Goal: Answer question/provide support

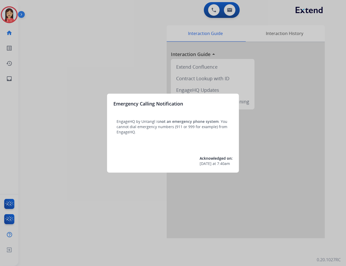
click at [114, 212] on div at bounding box center [173, 133] width 346 height 266
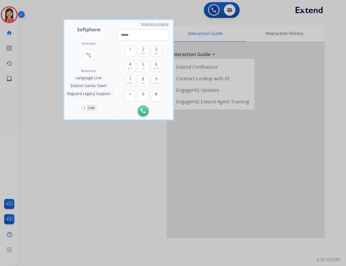
click at [147, 227] on div at bounding box center [173, 133] width 346 height 266
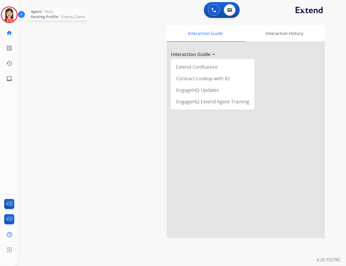
click at [10, 19] on img at bounding box center [9, 14] width 15 height 15
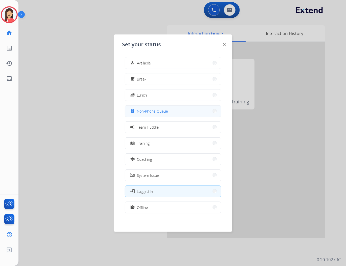
click at [146, 111] on span "Non-Phone Queue" at bounding box center [152, 112] width 31 height 6
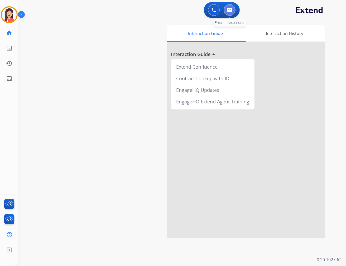
click at [234, 13] on button at bounding box center [230, 10] width 12 height 12
select select "**********"
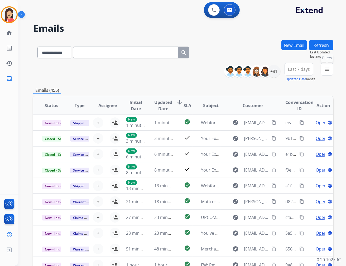
click at [324, 74] on button "menu Filters" at bounding box center [327, 69] width 13 height 13
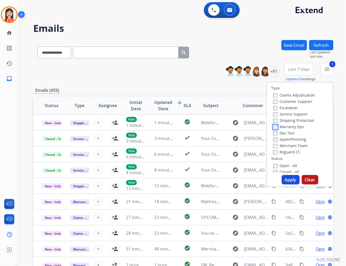
scroll to position [29, 0]
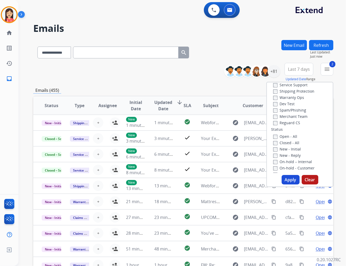
click at [286, 180] on button "Apply" at bounding box center [291, 179] width 18 height 9
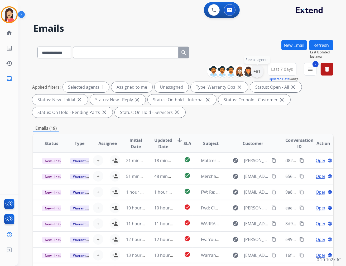
click at [256, 71] on div "+81" at bounding box center [257, 71] width 13 height 13
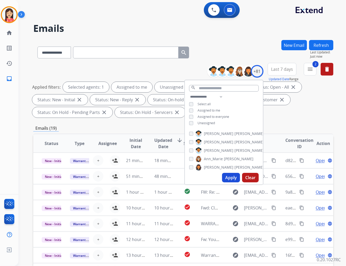
click at [207, 111] on span "Assigned to me" at bounding box center [208, 110] width 23 height 4
click at [231, 178] on button "Apply" at bounding box center [231, 177] width 18 height 9
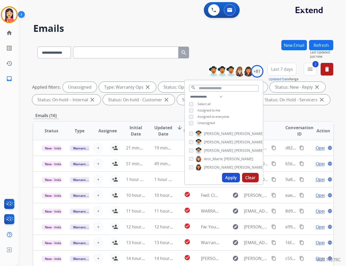
click at [83, 113] on div "Emails (16)" at bounding box center [183, 116] width 300 height 7
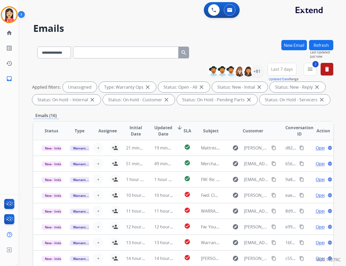
click at [162, 133] on span "Updated Date" at bounding box center [163, 131] width 18 height 13
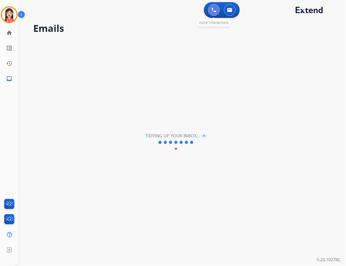
click at [208, 8] on button at bounding box center [214, 10] width 12 height 12
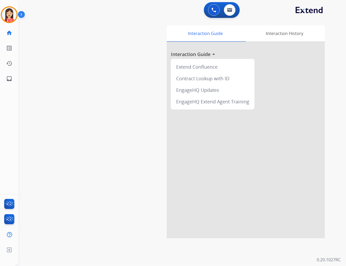
click at [57, 70] on div "swap_horiz Break voice bridge close_fullscreen Connect 3-Way Call merge_type Se…" at bounding box center [175, 129] width 315 height 220
click at [230, 9] on img at bounding box center [229, 10] width 5 height 4
select select "**********"
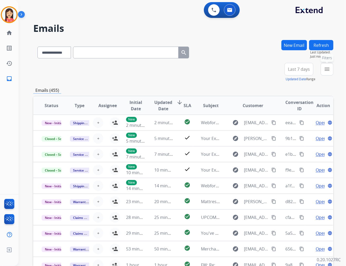
click at [333, 71] on button "menu Filters" at bounding box center [327, 69] width 13 height 13
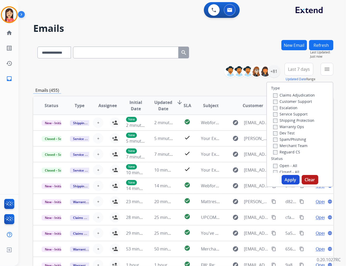
click at [273, 124] on label "Warranty Ops" at bounding box center [288, 126] width 31 height 5
click at [291, 181] on button "Apply" at bounding box center [291, 179] width 18 height 9
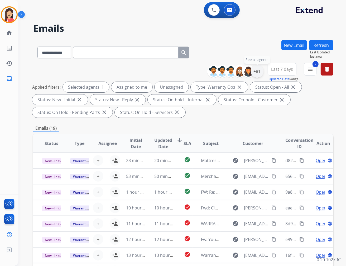
click at [259, 71] on div "+81" at bounding box center [257, 71] width 13 height 13
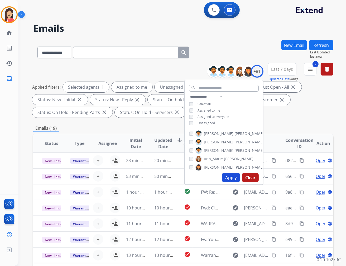
click at [210, 121] on span "Unassigned" at bounding box center [205, 123] width 17 height 4
click at [201, 122] on span "Unassigned" at bounding box center [205, 123] width 17 height 4
click at [194, 111] on div "Assigned to me" at bounding box center [204, 111] width 31 height 4
click at [226, 177] on button "Apply" at bounding box center [231, 177] width 18 height 9
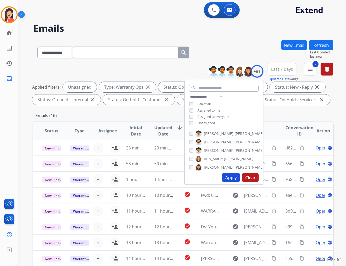
click at [231, 178] on button "Apply" at bounding box center [231, 177] width 18 height 9
click at [152, 117] on div "Emails (16)" at bounding box center [183, 116] width 300 height 7
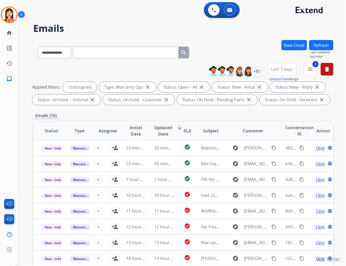
click at [157, 134] on span "Updated Date" at bounding box center [163, 131] width 18 height 13
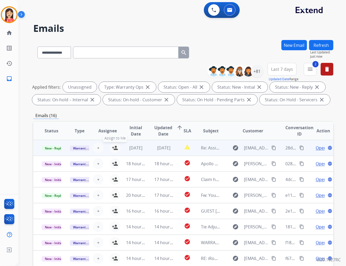
click at [115, 147] on mat-icon "person_add" at bounding box center [115, 148] width 6 height 6
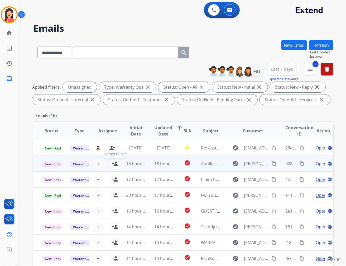
click at [113, 164] on mat-icon "person_add" at bounding box center [115, 164] width 6 height 6
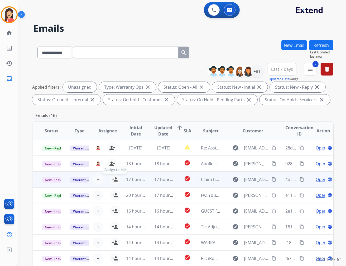
click at [112, 178] on mat-icon "person_add" at bounding box center [115, 180] width 6 height 6
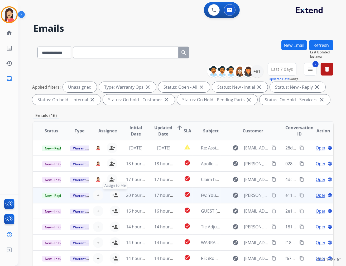
click at [116, 195] on mat-icon "person_add" at bounding box center [115, 195] width 6 height 6
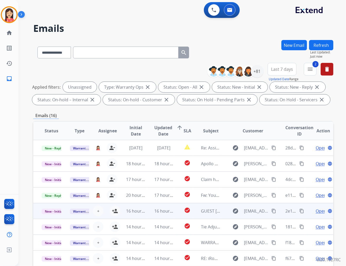
click at [118, 212] on td "16 hours ago" at bounding box center [132, 211] width 28 height 16
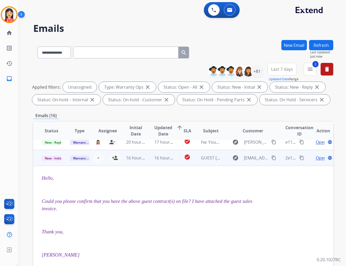
scroll to position [63, 0]
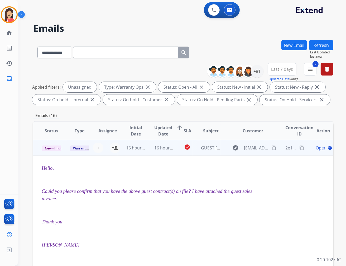
click at [151, 152] on td "16 hours ago" at bounding box center [160, 148] width 28 height 16
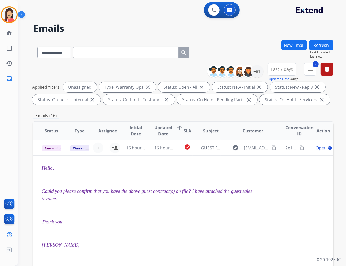
scroll to position [0, 0]
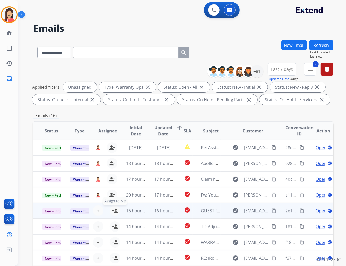
click at [112, 208] on mat-icon "person_add" at bounding box center [115, 211] width 6 height 6
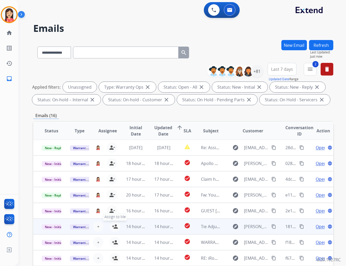
click at [112, 227] on mat-icon "person_add" at bounding box center [115, 227] width 6 height 6
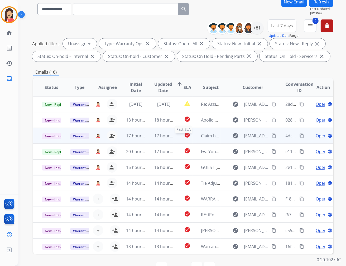
scroll to position [59, 0]
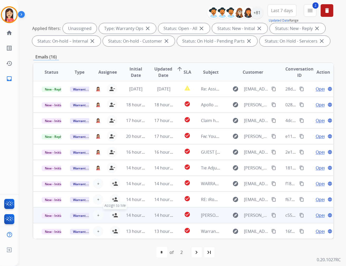
click at [114, 214] on mat-icon "person_add" at bounding box center [115, 215] width 6 height 6
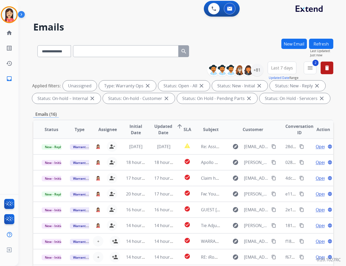
scroll to position [0, 0]
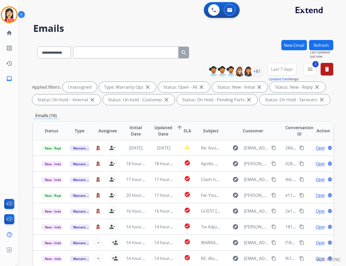
click at [323, 43] on button "Refresh" at bounding box center [321, 45] width 24 height 10
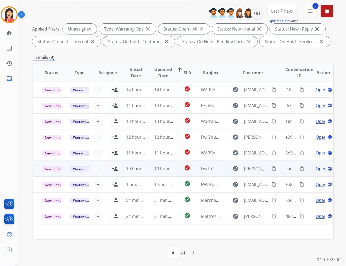
scroll to position [59, 0]
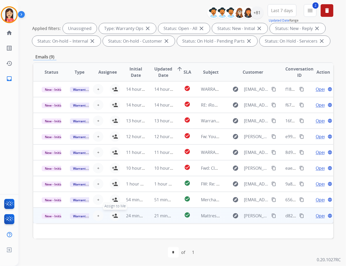
click at [114, 216] on mat-icon "person_add" at bounding box center [115, 216] width 6 height 6
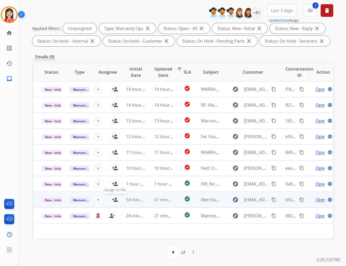
click at [112, 199] on mat-icon "person_add" at bounding box center [115, 200] width 6 height 6
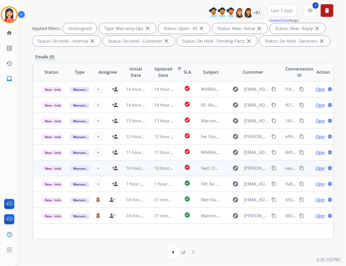
click at [139, 173] on td "10 hours ago" at bounding box center [132, 169] width 28 height 16
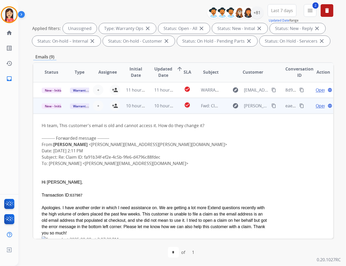
scroll to position [79, 0]
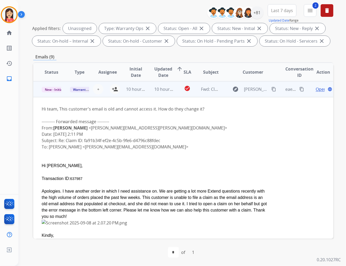
click at [170, 95] on td "10 hours ago" at bounding box center [160, 89] width 28 height 16
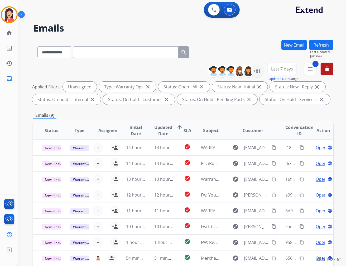
scroll to position [0, 0]
click at [318, 48] on button "Refresh" at bounding box center [321, 45] width 24 height 10
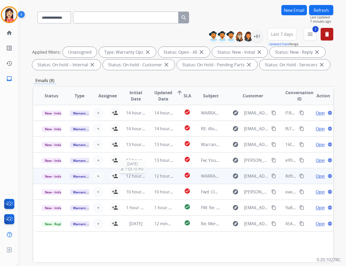
scroll to position [59, 0]
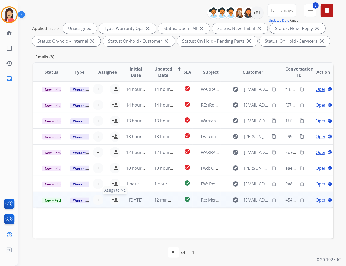
click at [115, 199] on mat-icon "person_add" at bounding box center [115, 200] width 6 height 6
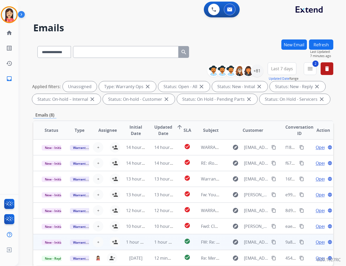
scroll to position [0, 0]
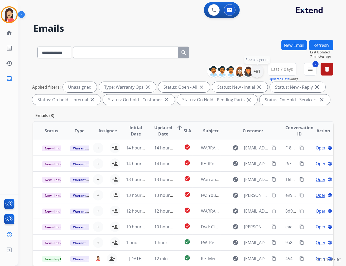
click at [258, 70] on div "+81" at bounding box center [257, 71] width 13 height 13
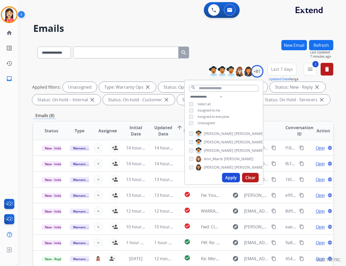
click at [198, 108] on span "Assigned to me" at bounding box center [208, 110] width 23 height 4
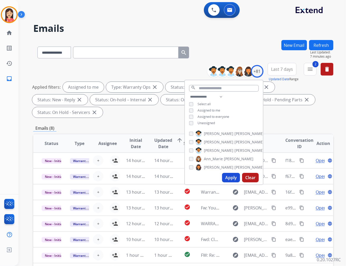
click at [228, 178] on button "Apply" at bounding box center [231, 177] width 18 height 9
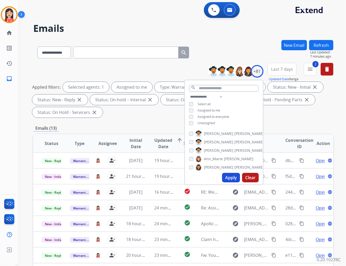
click at [279, 70] on span "Last 7 days" at bounding box center [282, 69] width 22 height 2
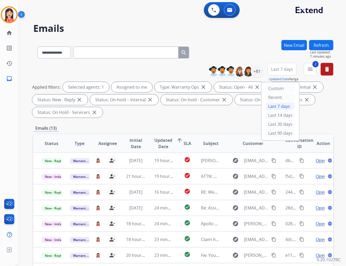
click at [270, 134] on div "Last 90 days" at bounding box center [280, 133] width 29 height 8
click at [310, 70] on mat-icon "menu" at bounding box center [310, 69] width 6 height 6
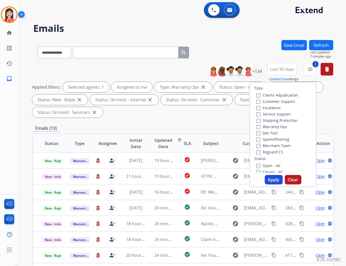
click at [258, 127] on label "Warranty Ops" at bounding box center [271, 126] width 31 height 5
click at [271, 183] on button "Apply" at bounding box center [274, 179] width 18 height 9
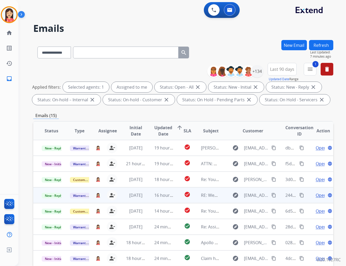
click at [149, 200] on td "16 hours ago" at bounding box center [160, 196] width 28 height 16
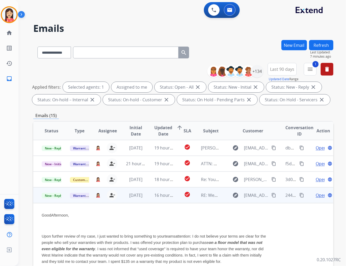
click at [181, 201] on td "check_circle" at bounding box center [183, 196] width 19 height 16
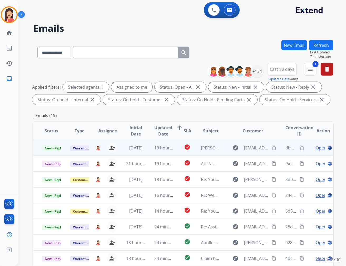
click at [148, 153] on td "19 hours ago" at bounding box center [160, 148] width 28 height 16
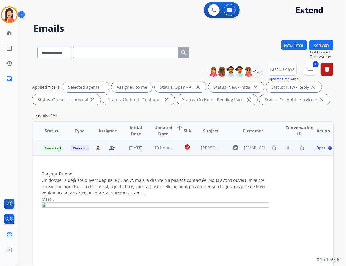
click at [148, 153] on td "19 hours ago" at bounding box center [160, 148] width 28 height 16
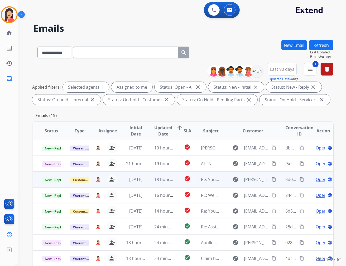
click at [146, 183] on td "18 hours ago" at bounding box center [160, 180] width 28 height 16
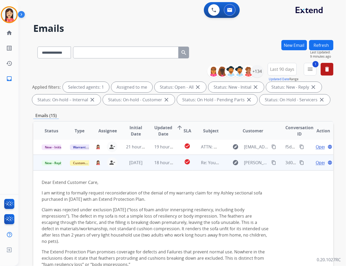
scroll to position [2, 0]
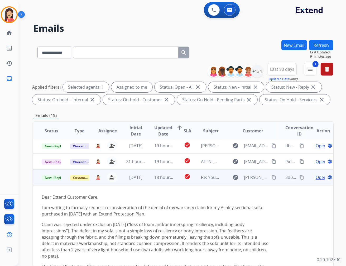
click at [316, 177] on span "Open" at bounding box center [321, 177] width 11 height 6
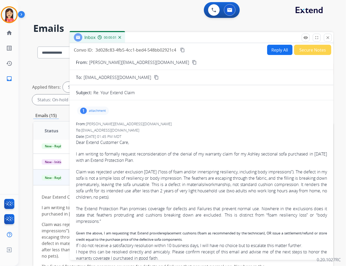
click at [93, 109] on p "attachment" at bounding box center [97, 111] width 17 height 4
click at [186, 125] on mat-icon "download" at bounding box center [185, 124] width 5 height 5
click at [277, 48] on button "Reply All" at bounding box center [279, 50] width 25 height 10
select select "**********"
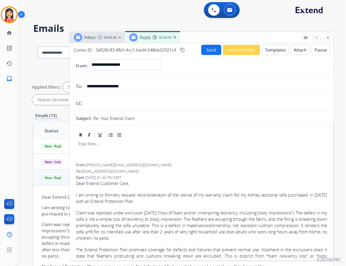
click at [276, 49] on button "Templates" at bounding box center [275, 50] width 27 height 10
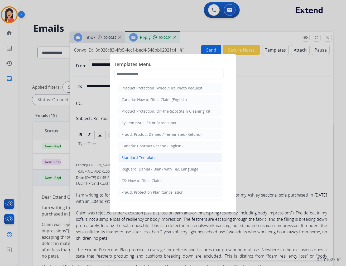
click at [137, 162] on li "Standard Template" at bounding box center [170, 158] width 104 height 10
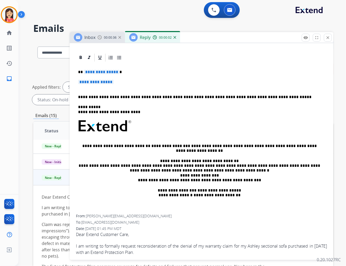
scroll to position [117, 0]
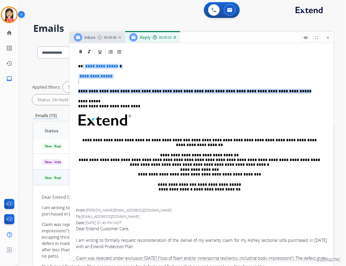
drag, startPoint x: 82, startPoint y: 65, endPoint x: 269, endPoint y: 90, distance: 188.8
click at [269, 90] on div "**********" at bounding box center [201, 133] width 251 height 152
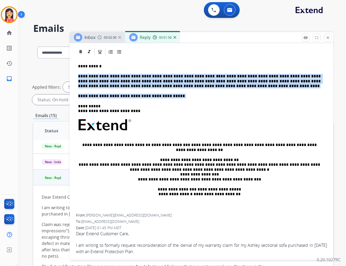
drag, startPoint x: 173, startPoint y: 97, endPoint x: 70, endPoint y: 73, distance: 105.6
click at [90, 81] on p "**********" at bounding box center [199, 81] width 242 height 14
drag, startPoint x: 76, startPoint y: 67, endPoint x: 173, endPoint y: 95, distance: 100.8
click at [173, 95] on div "**********" at bounding box center [201, 135] width 251 height 157
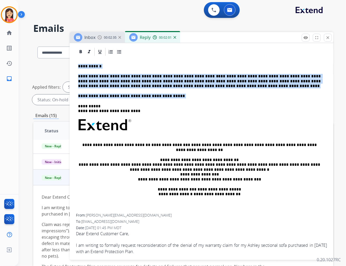
click at [173, 95] on p "**********" at bounding box center [199, 96] width 242 height 5
drag, startPoint x: 169, startPoint y: 98, endPoint x: 75, endPoint y: 74, distance: 97.0
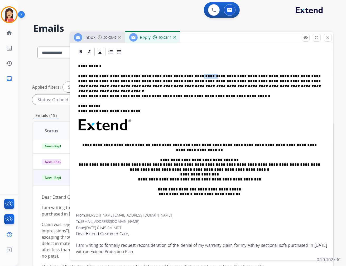
drag, startPoint x: 178, startPoint y: 75, endPoint x: 191, endPoint y: 73, distance: 13.0
click at [191, 73] on div "**********" at bounding box center [201, 135] width 251 height 157
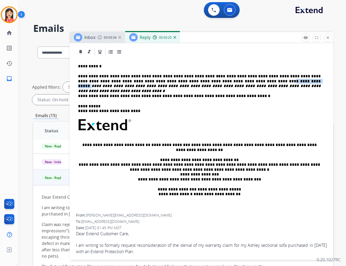
drag, startPoint x: 193, startPoint y: 80, endPoint x: 225, endPoint y: 81, distance: 31.1
click at [225, 81] on p "**********" at bounding box center [199, 81] width 242 height 14
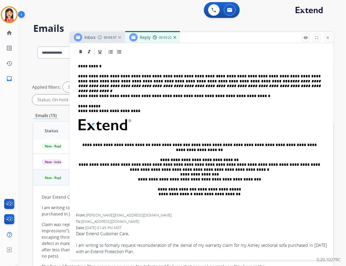
click at [192, 79] on p "**********" at bounding box center [199, 81] width 242 height 14
click at [194, 82] on em "**********" at bounding box center [200, 86] width 244 height 14
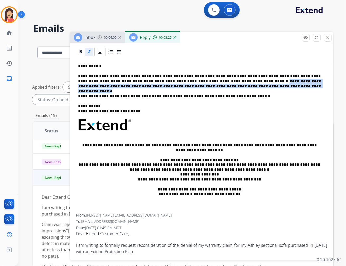
drag, startPoint x: 193, startPoint y: 81, endPoint x: 202, endPoint y: 84, distance: 10.3
click at [202, 84] on p "**********" at bounding box center [199, 81] width 242 height 14
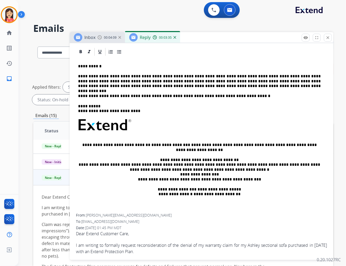
scroll to position [0, 0]
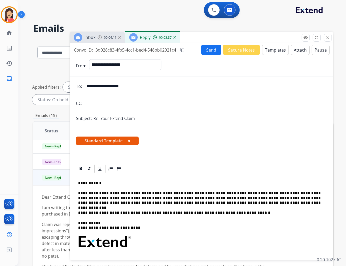
click at [295, 51] on button "Attach" at bounding box center [300, 50] width 19 height 10
click at [212, 51] on button "Send" at bounding box center [211, 50] width 20 height 10
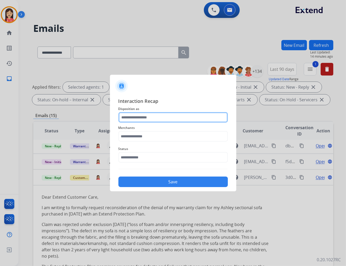
click at [177, 114] on input "text" at bounding box center [172, 117] width 109 height 11
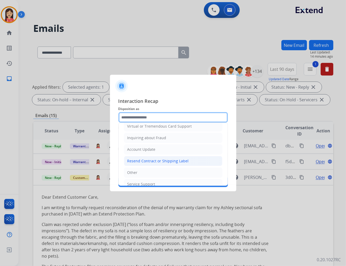
scroll to position [83, 0]
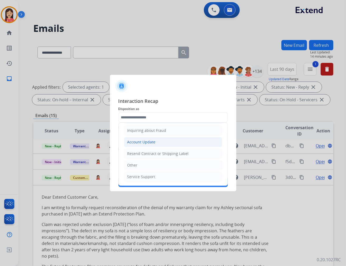
click at [149, 143] on div "Account Update" at bounding box center [141, 142] width 28 height 5
type input "**********"
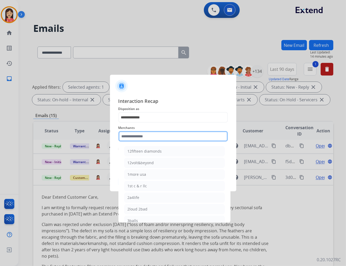
click at [138, 139] on input "text" at bounding box center [172, 136] width 109 height 11
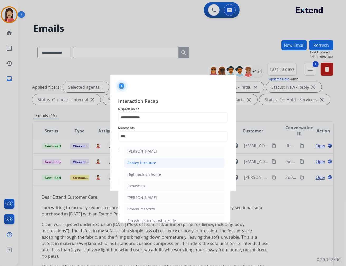
click at [142, 162] on div "Ashley furniture" at bounding box center [142, 163] width 29 height 5
type input "**********"
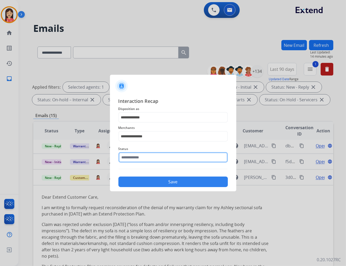
click at [144, 157] on input "text" at bounding box center [172, 157] width 109 height 11
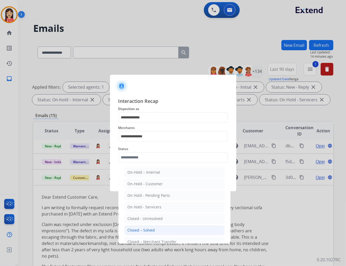
click at [137, 230] on div "Closed – Solved" at bounding box center [141, 230] width 27 height 5
type input "**********"
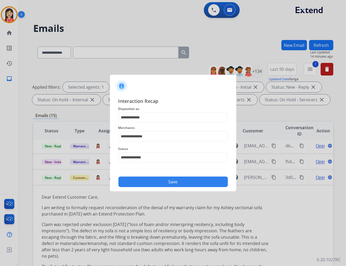
click at [167, 182] on button "Save" at bounding box center [172, 182] width 109 height 11
